Goal: Information Seeking & Learning: Compare options

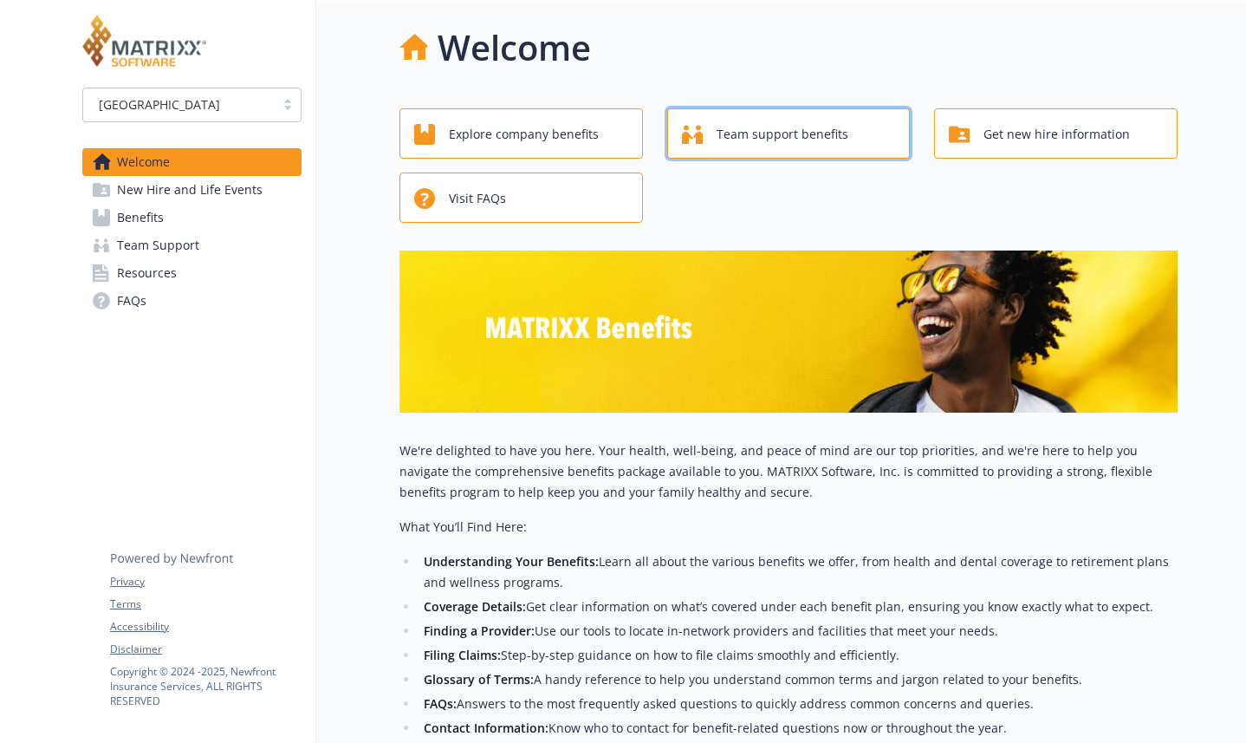
click at [769, 140] on span "Team support benefits" at bounding box center [783, 134] width 132 height 33
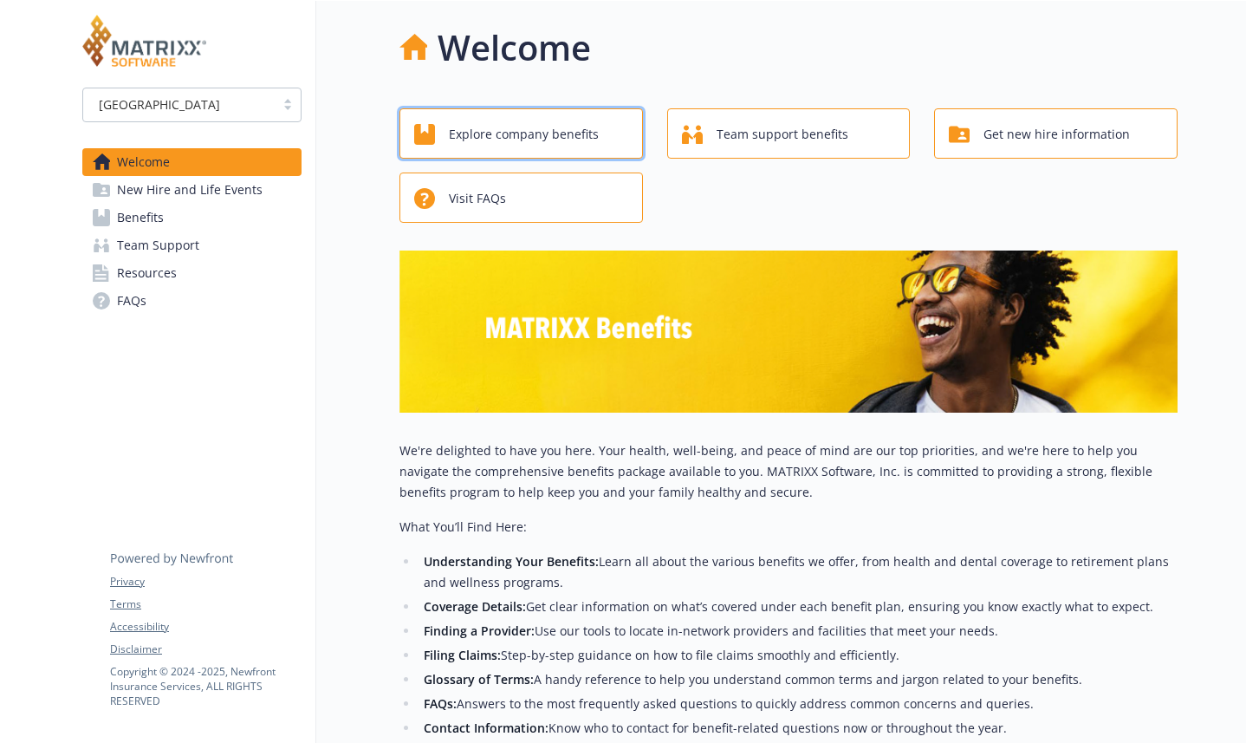
click at [506, 129] on span "Explore company benefits" at bounding box center [524, 134] width 150 height 33
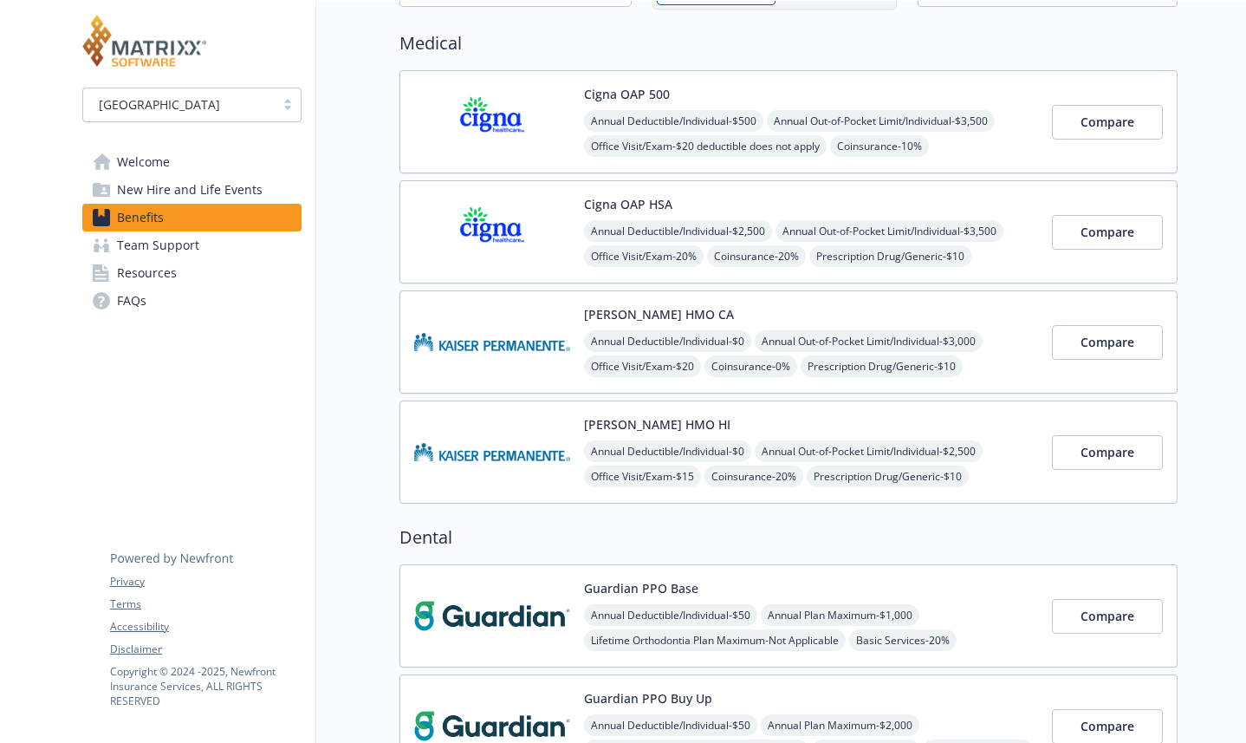
scroll to position [296, 0]
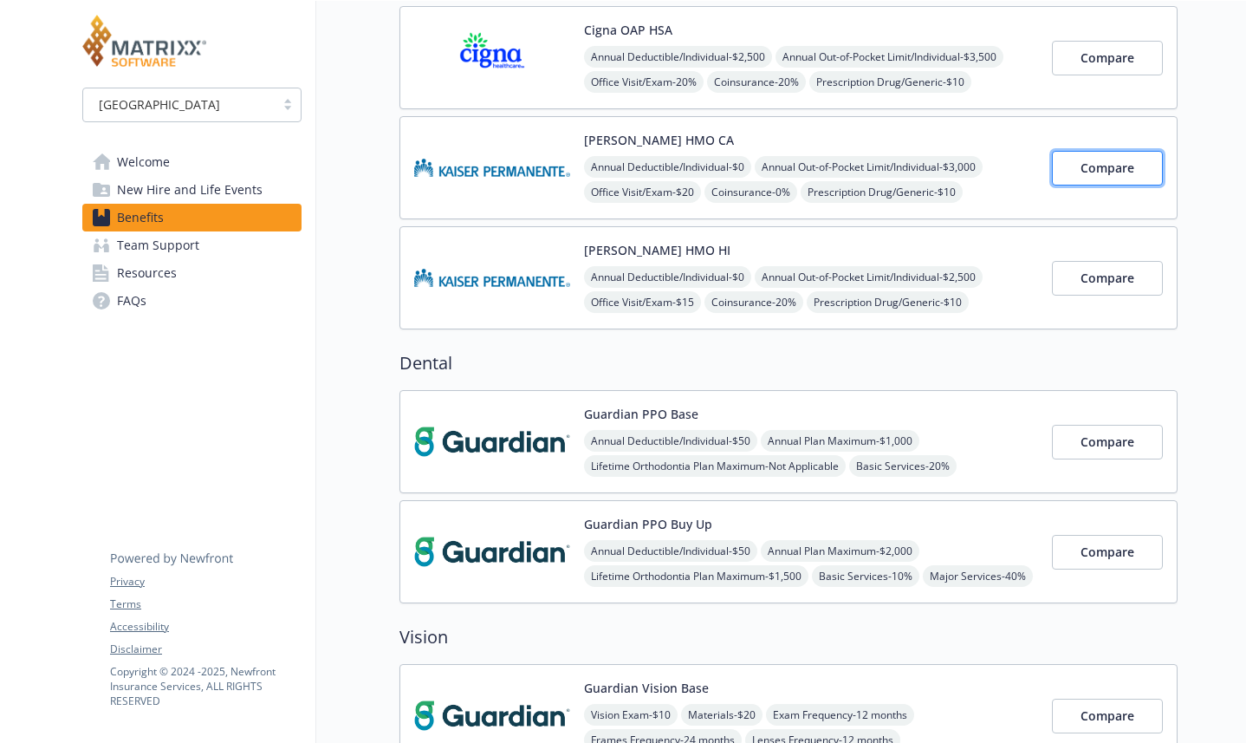
click at [1100, 169] on span "Compare" at bounding box center [1108, 167] width 54 height 16
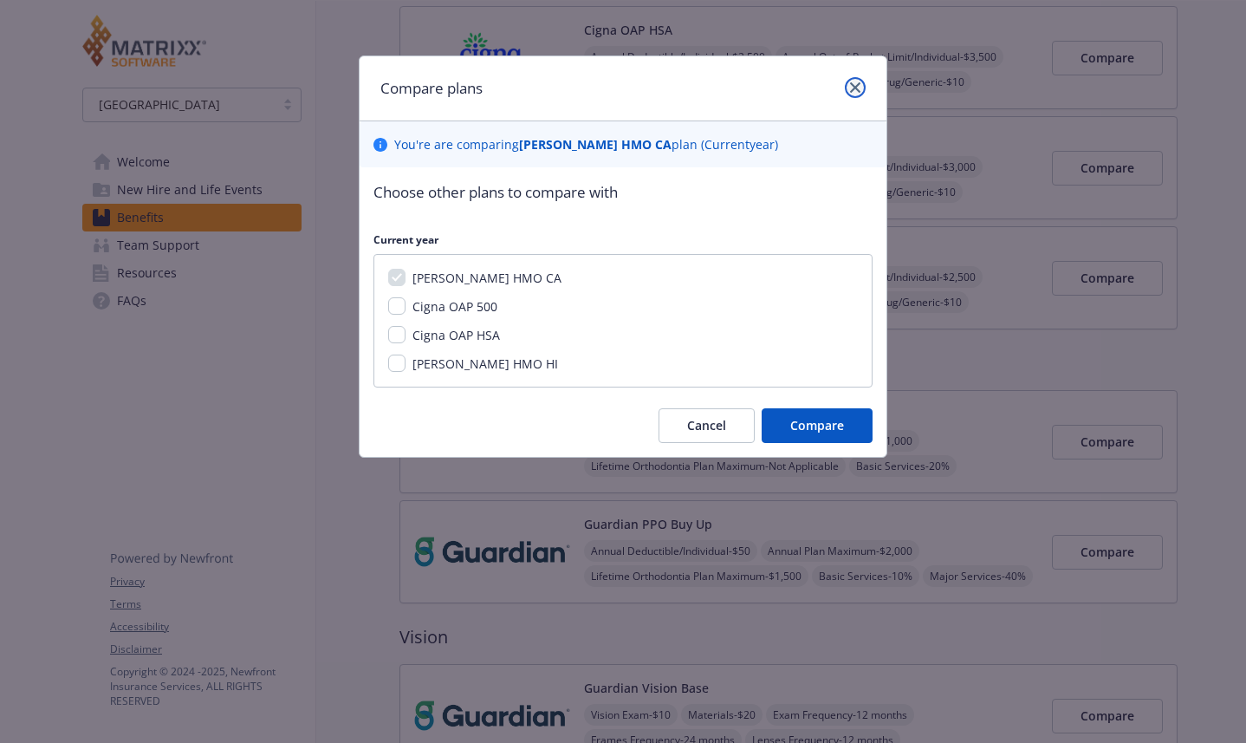
click at [855, 91] on icon "close" at bounding box center [855, 87] width 10 height 10
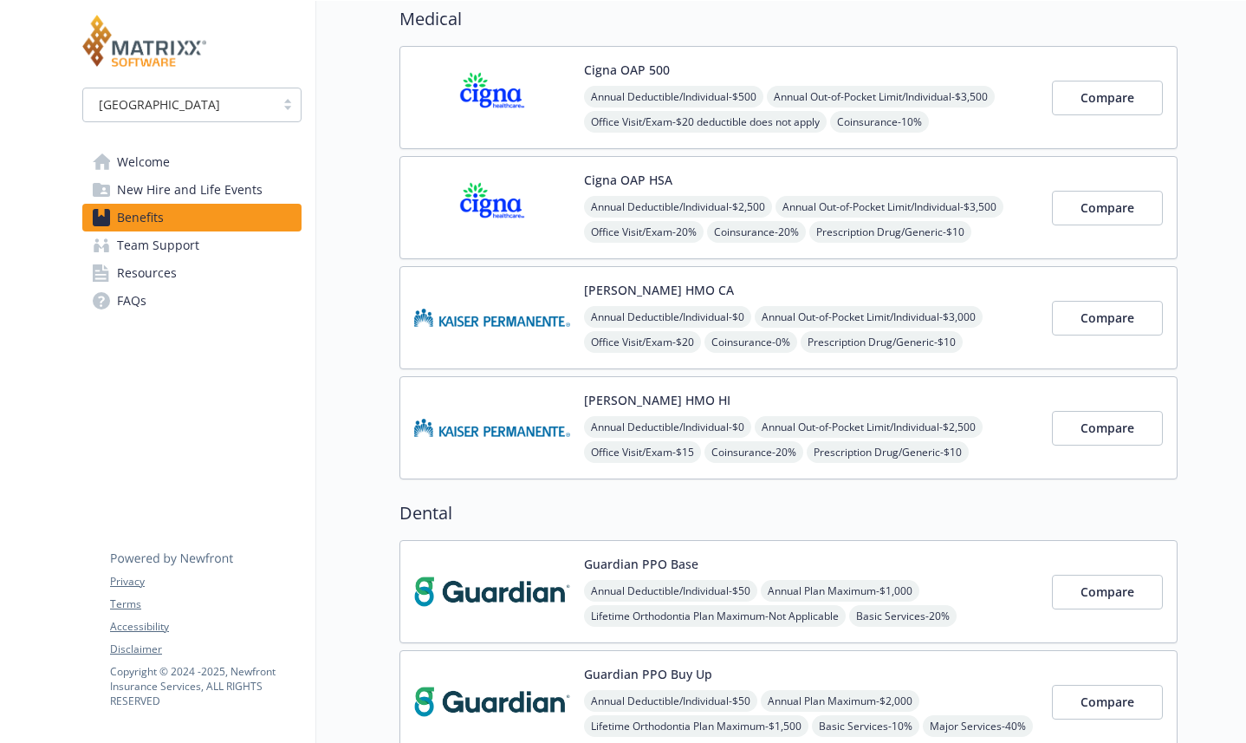
scroll to position [0, 0]
